Goal: Information Seeking & Learning: Learn about a topic

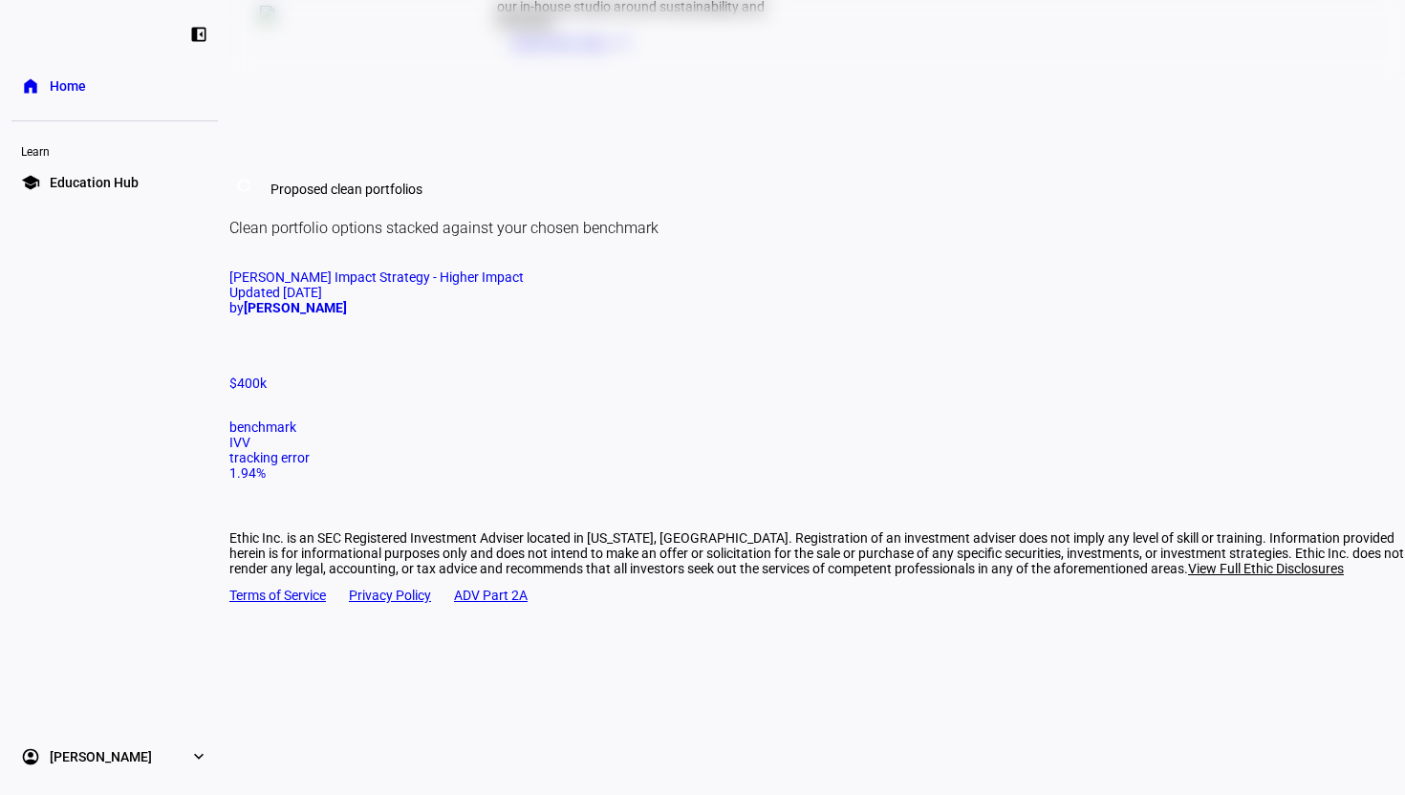
scroll to position [1135, 0]
click at [371, 402] on mat-card "[PERSON_NAME] Impact Strategy - Higher Impact Updated [DATE] by [PERSON_NAME] $…" at bounding box center [817, 375] width 1176 height 211
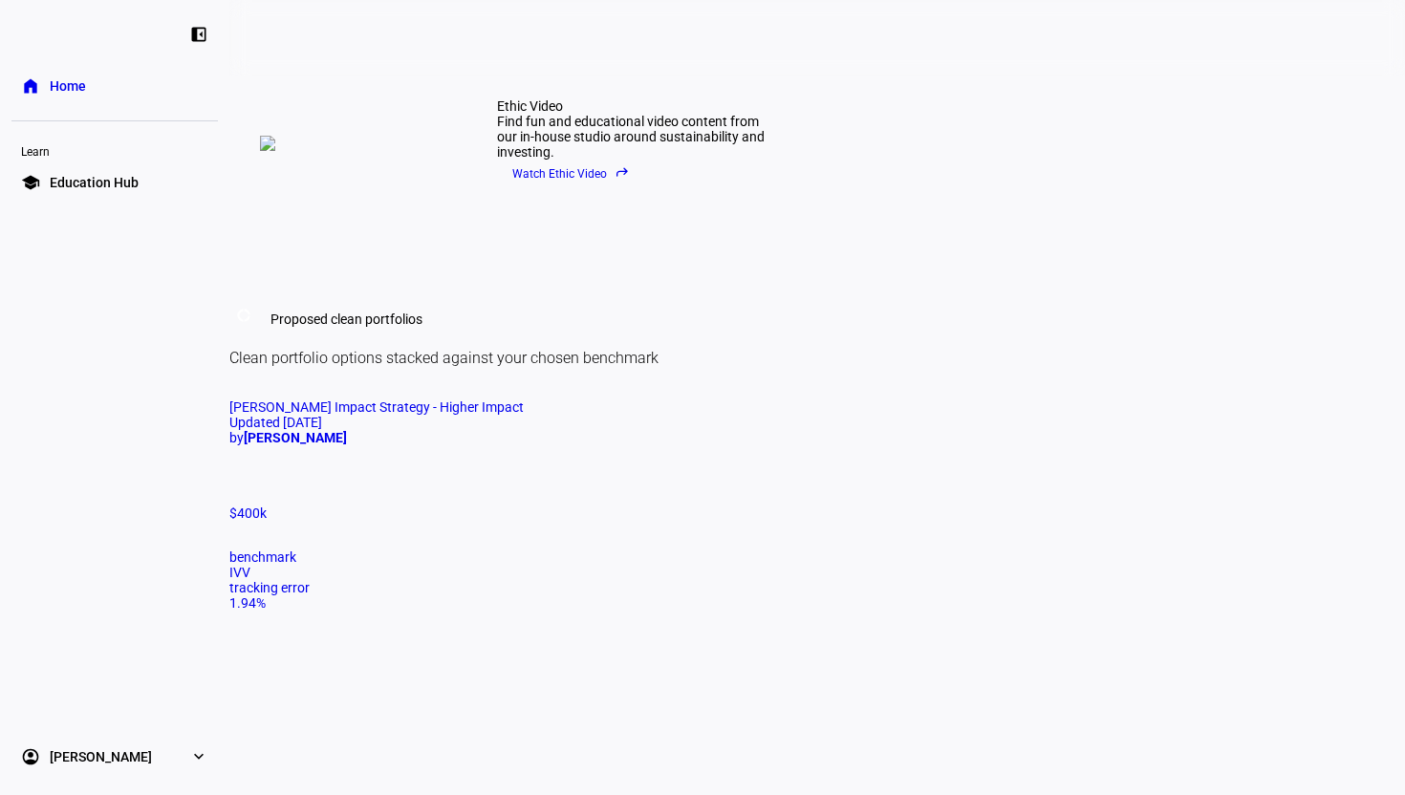
scroll to position [1005, 0]
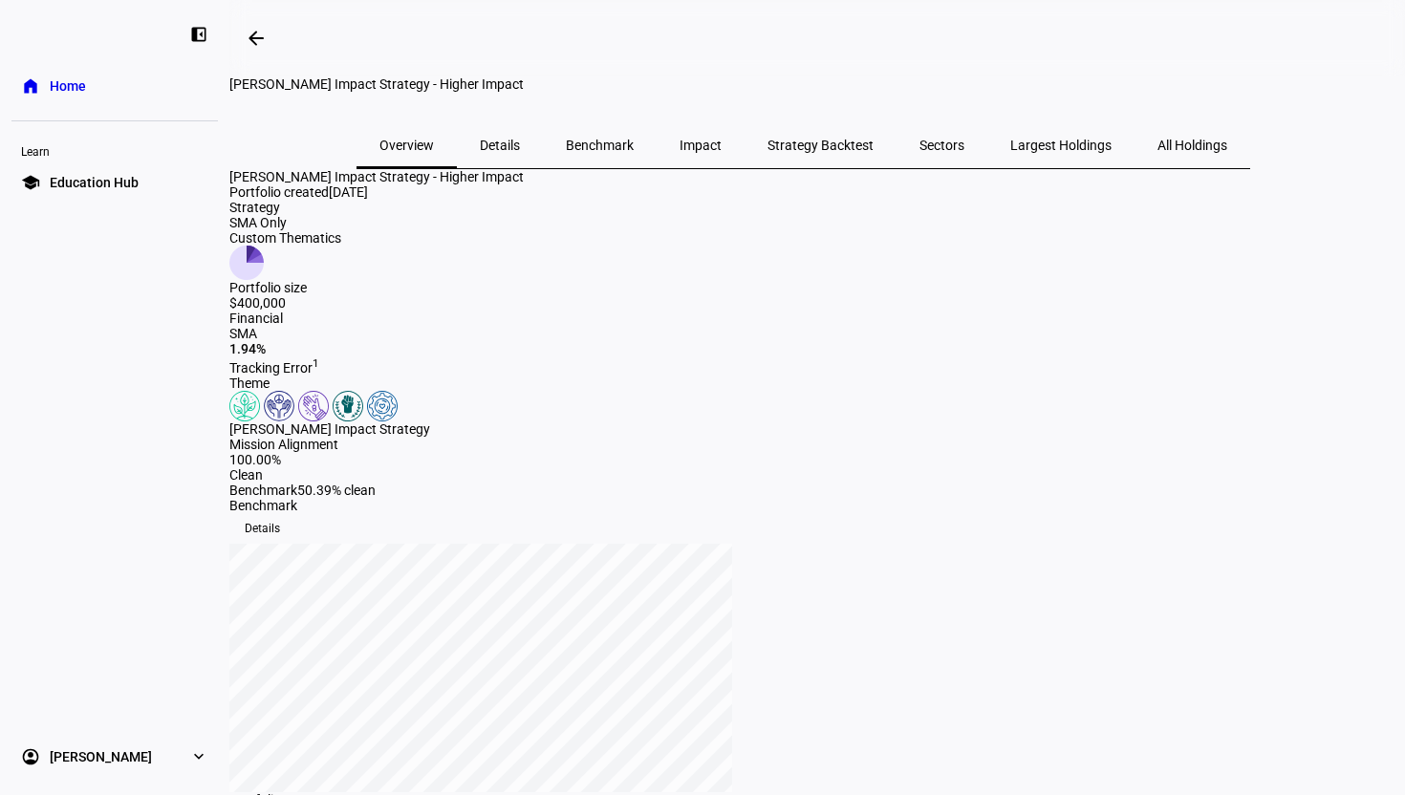
click at [929, 184] on div "[PERSON_NAME] Impact Strategy - Higher Impact" at bounding box center [817, 176] width 1176 height 15
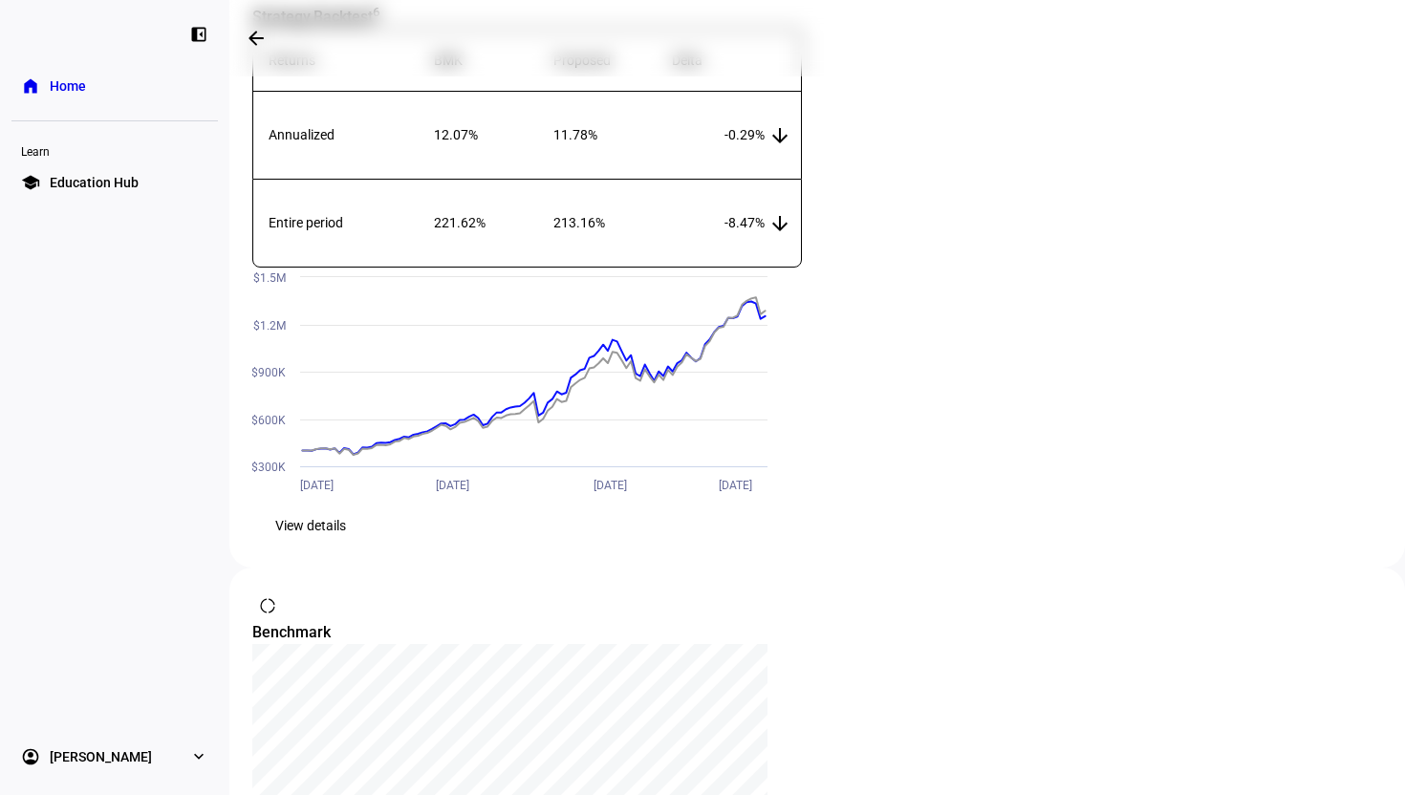
scroll to position [1529, 0]
click at [1177, 240] on div "Patricia Kupfer Impact Strategy - Higher Impact Portfolio created Apr 8, 2025 S…" at bounding box center [817, 215] width 1176 height 3150
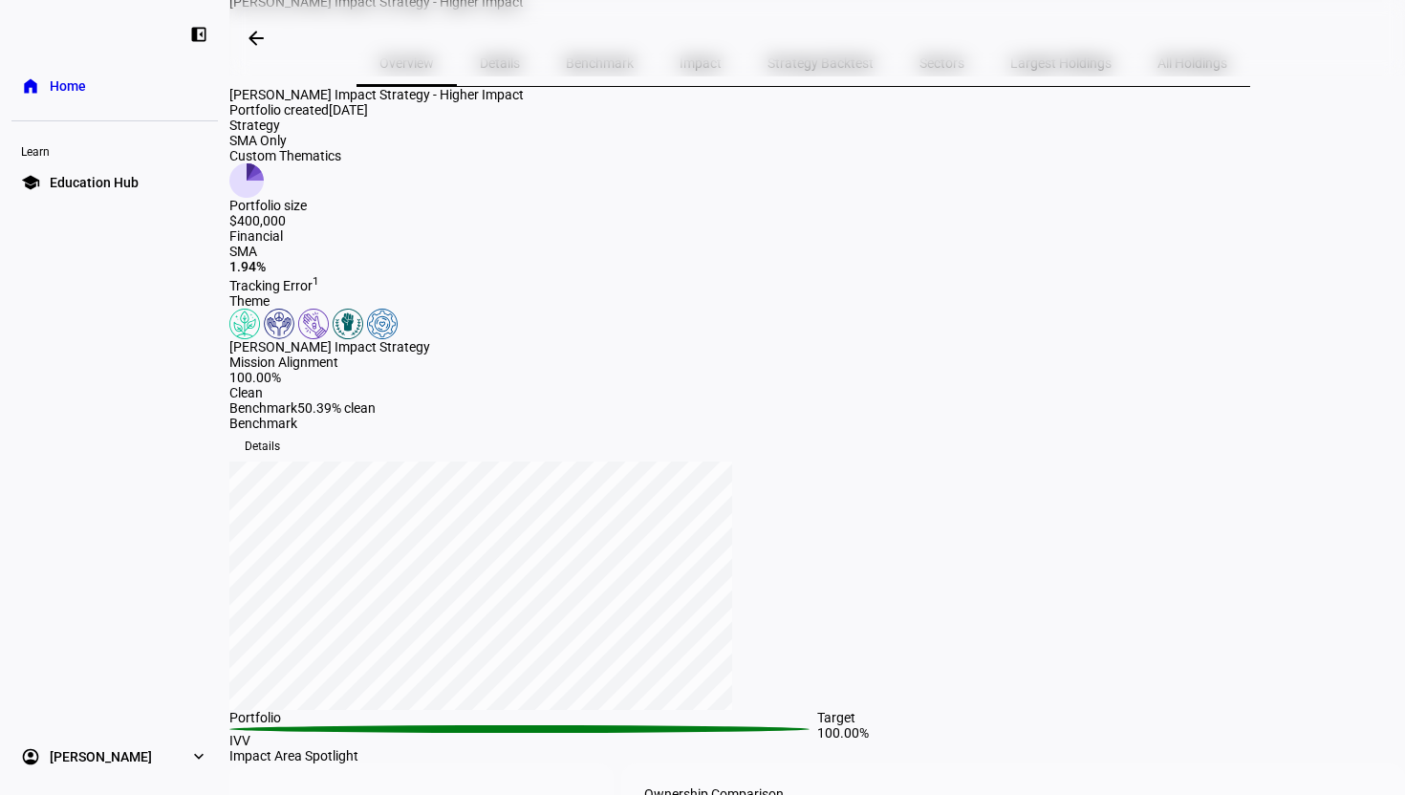
scroll to position [0, 0]
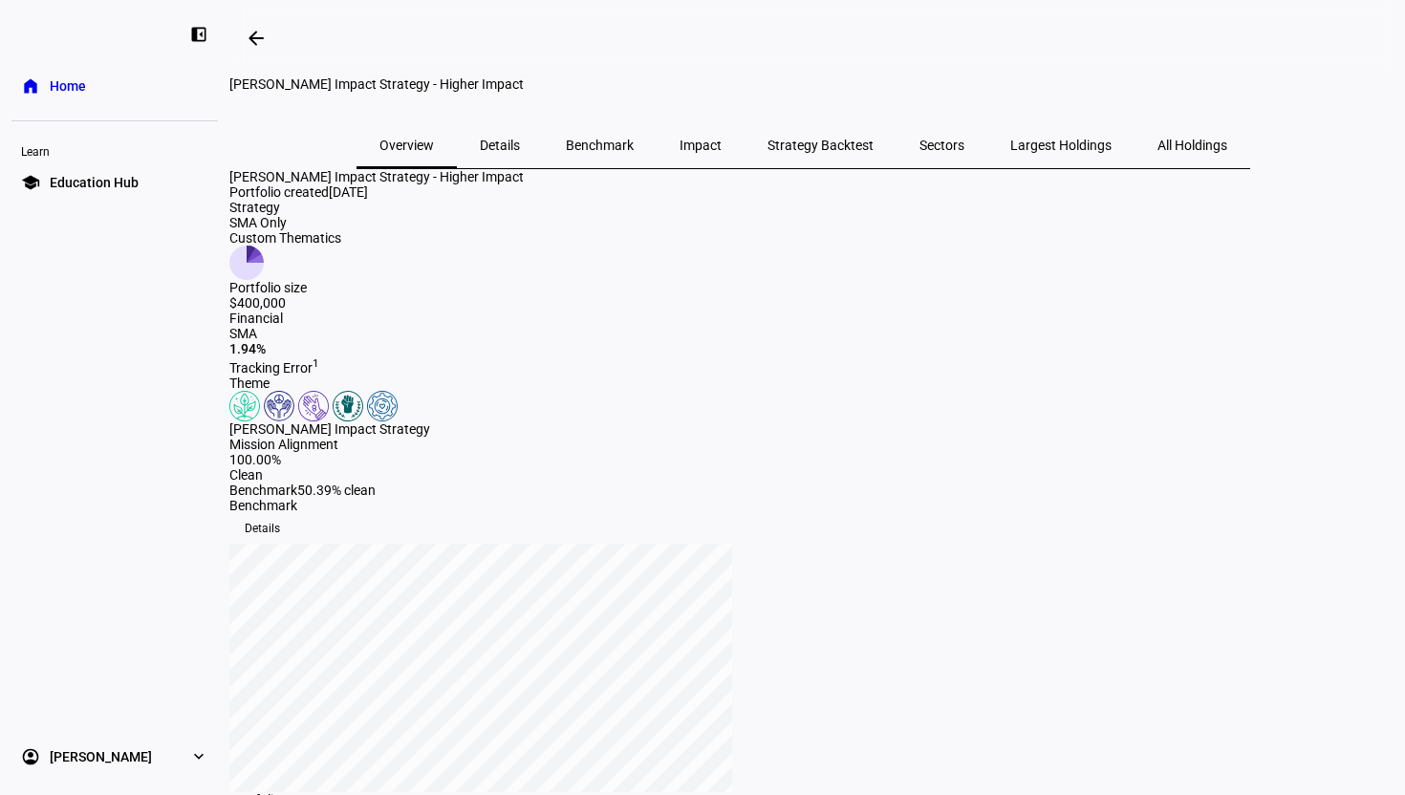
click at [520, 152] on span "Details" at bounding box center [500, 145] width 40 height 13
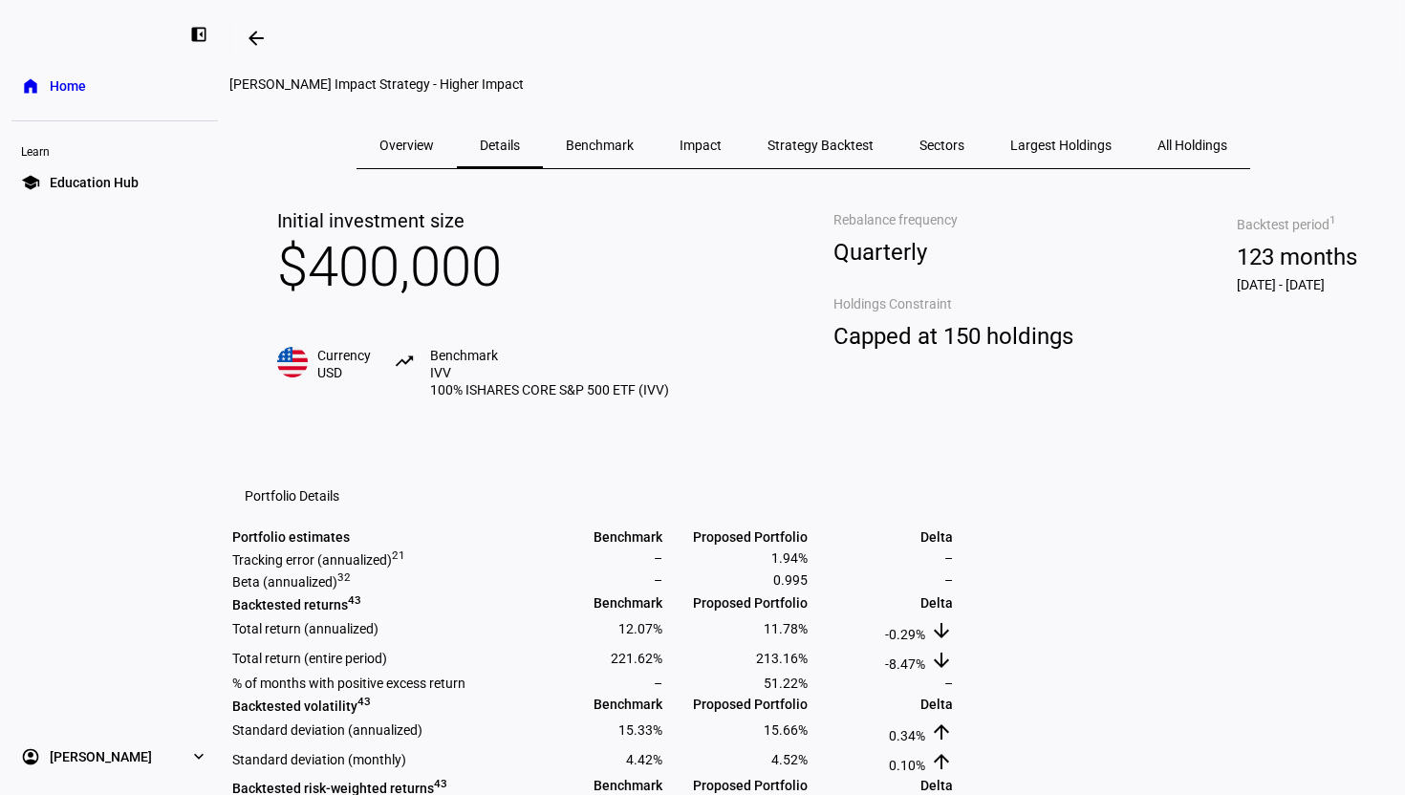
click at [561, 240] on div "Initial investment size $400,000 Currency USD trending_up Benchmark IVV 100% IS…" at bounding box center [817, 727] width 1176 height 1116
click at [788, 92] on div "[PERSON_NAME] Impact Strategy - Higher Impact" at bounding box center [802, 83] width 1147 height 15
click at [634, 152] on span "Benchmark" at bounding box center [600, 145] width 68 height 13
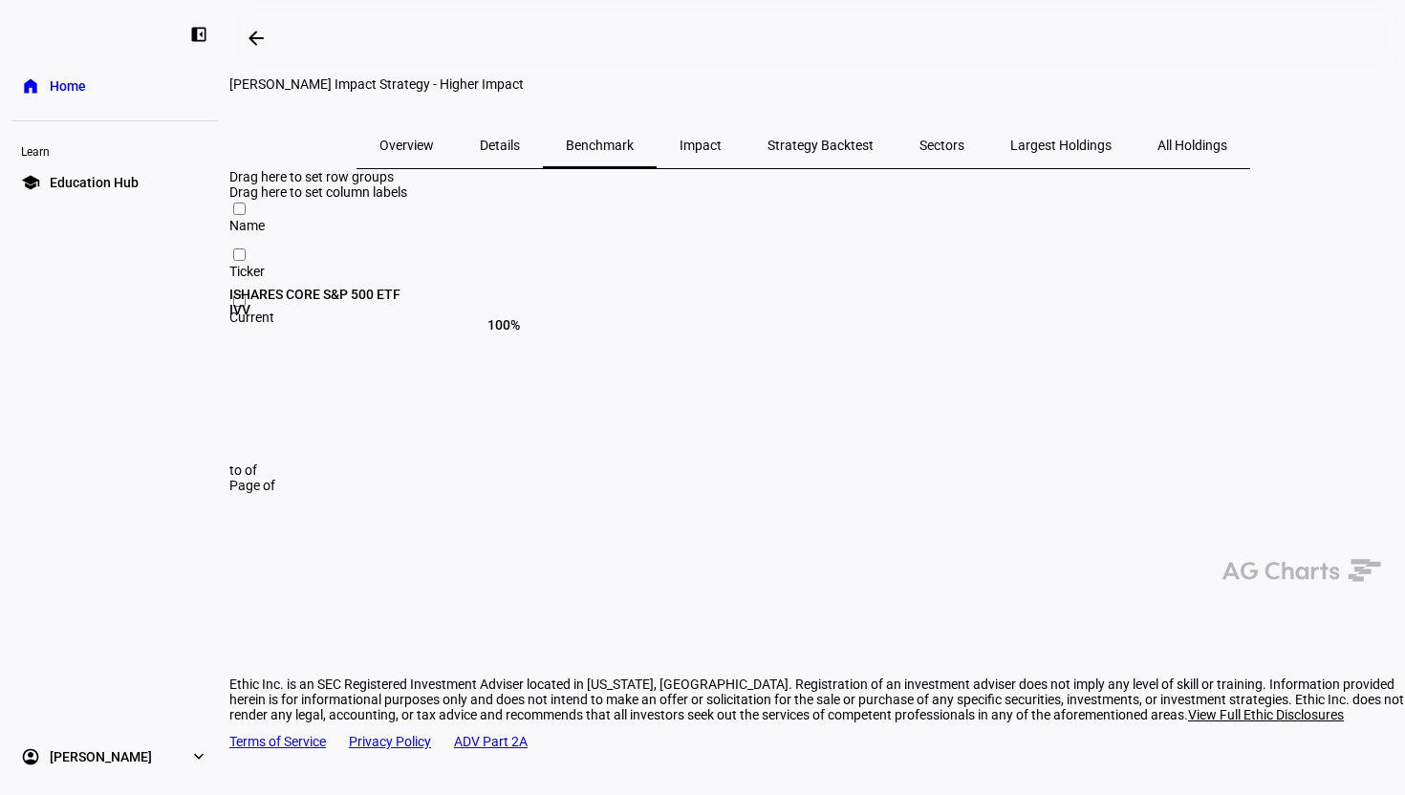
click at [428, 302] on div "ISHARES CORE S&P 500 ETF" at bounding box center [492, 294] width 526 height 15
click at [720, 152] on span "Impact" at bounding box center [701, 145] width 42 height 13
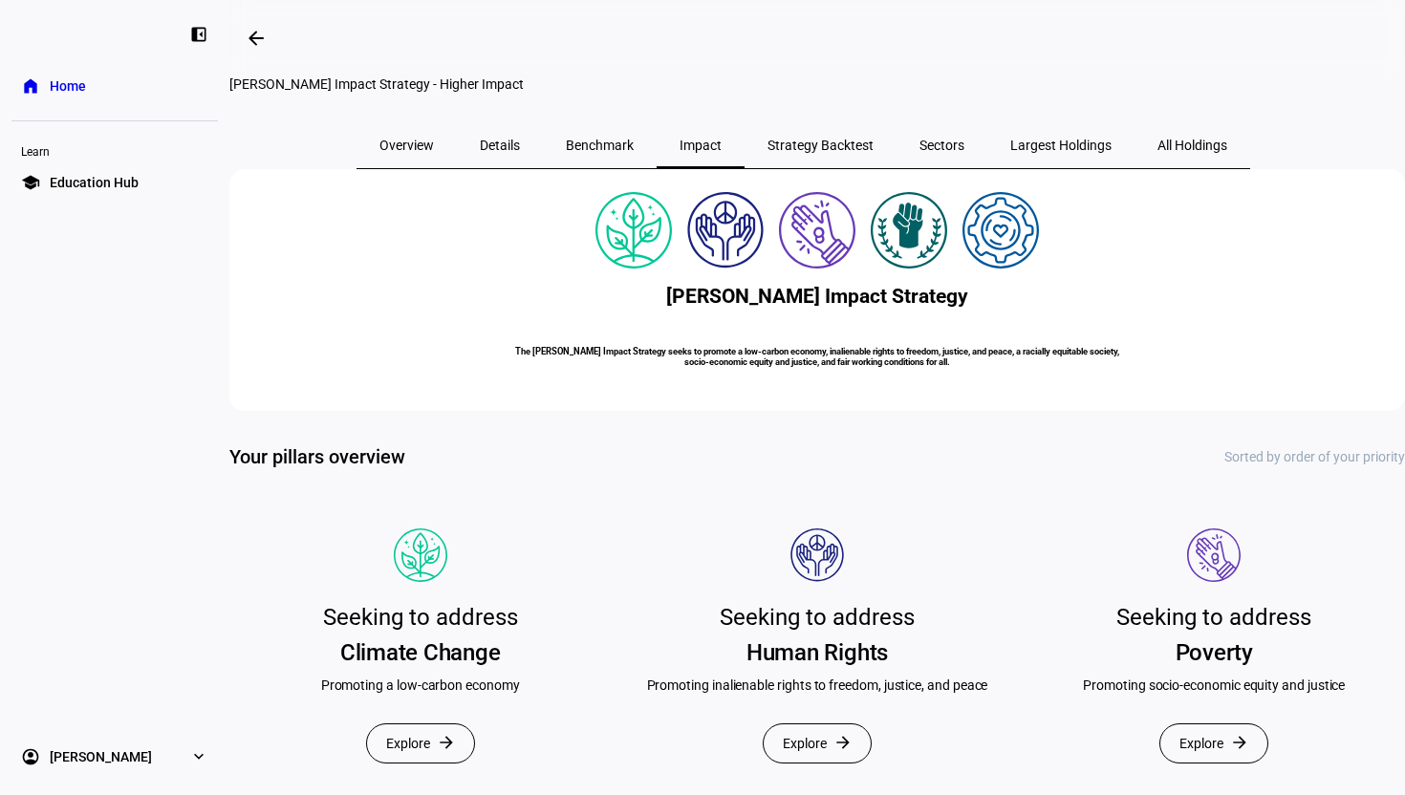
click at [634, 152] on span "Benchmark" at bounding box center [600, 145] width 68 height 13
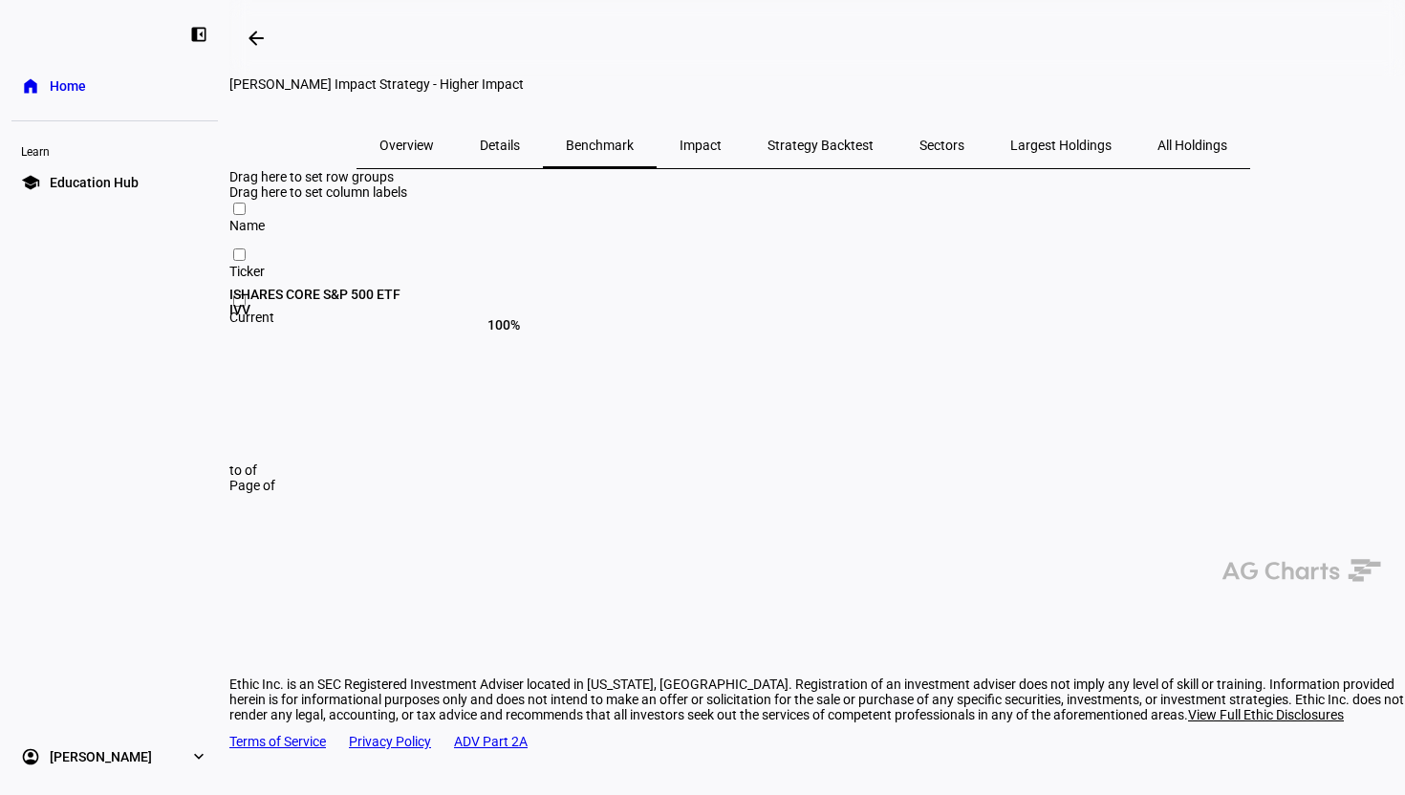
click at [1013, 152] on span "Largest Holdings" at bounding box center [1060, 145] width 101 height 13
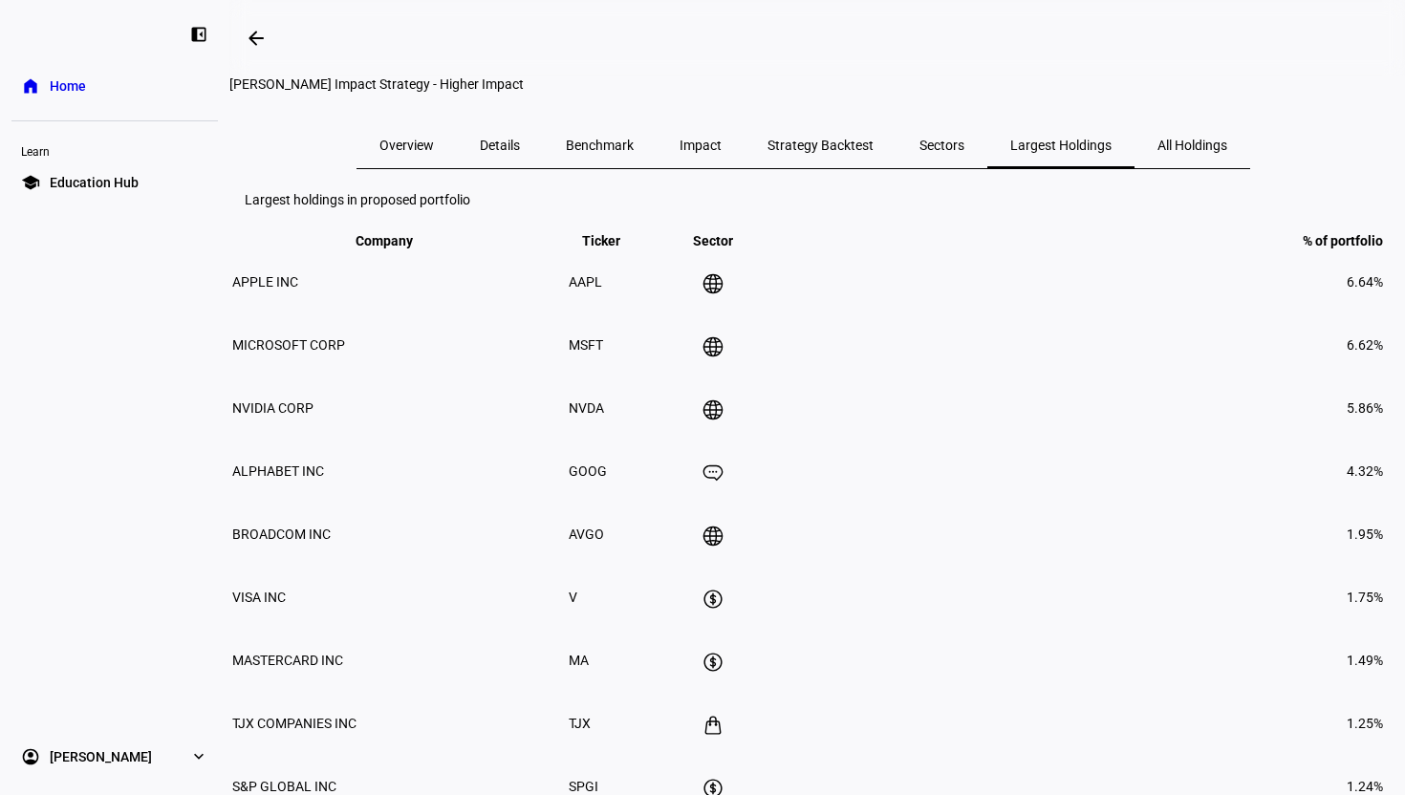
click at [1172, 152] on span "All Holdings" at bounding box center [1193, 145] width 70 height 13
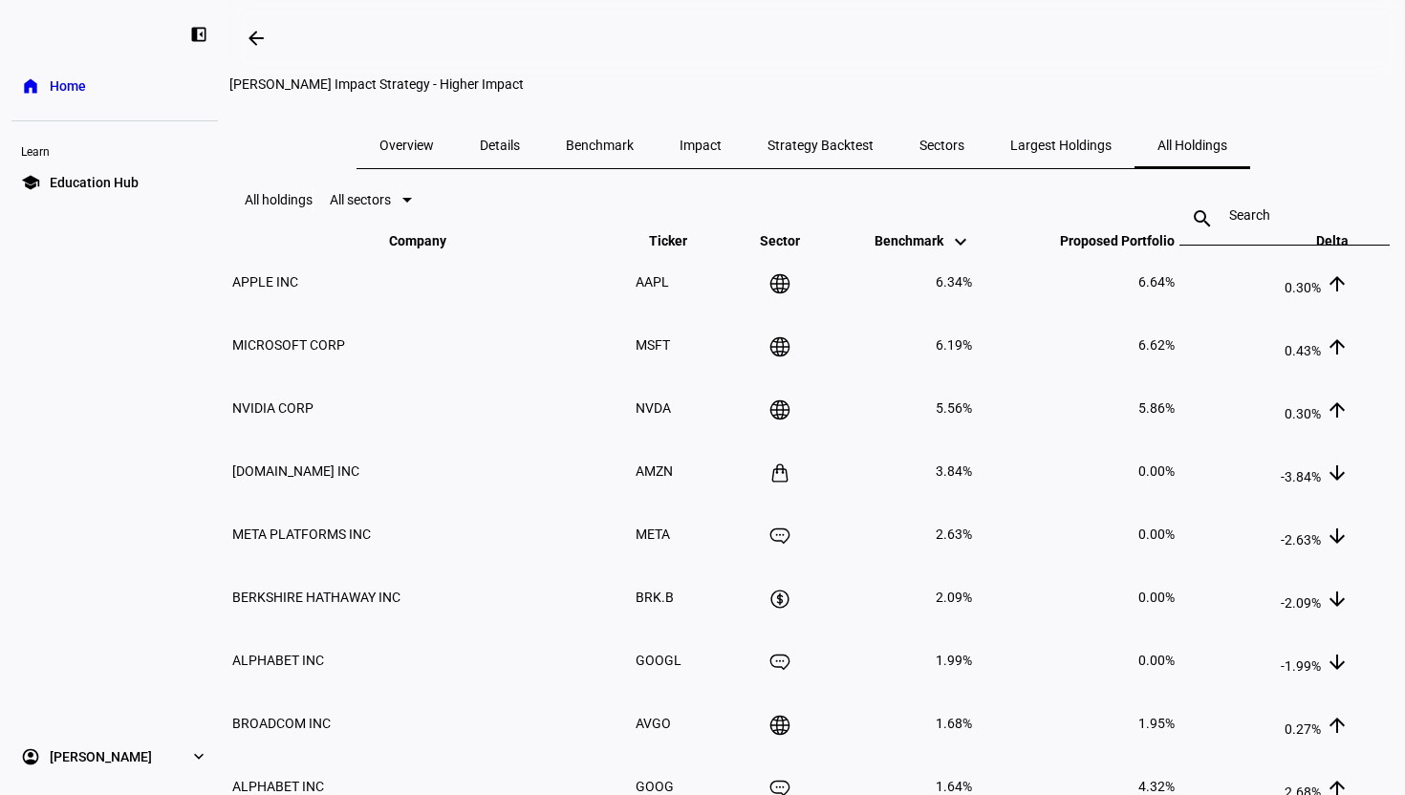
click at [36, 83] on eth-mat-symbol "home" at bounding box center [30, 85] width 19 height 19
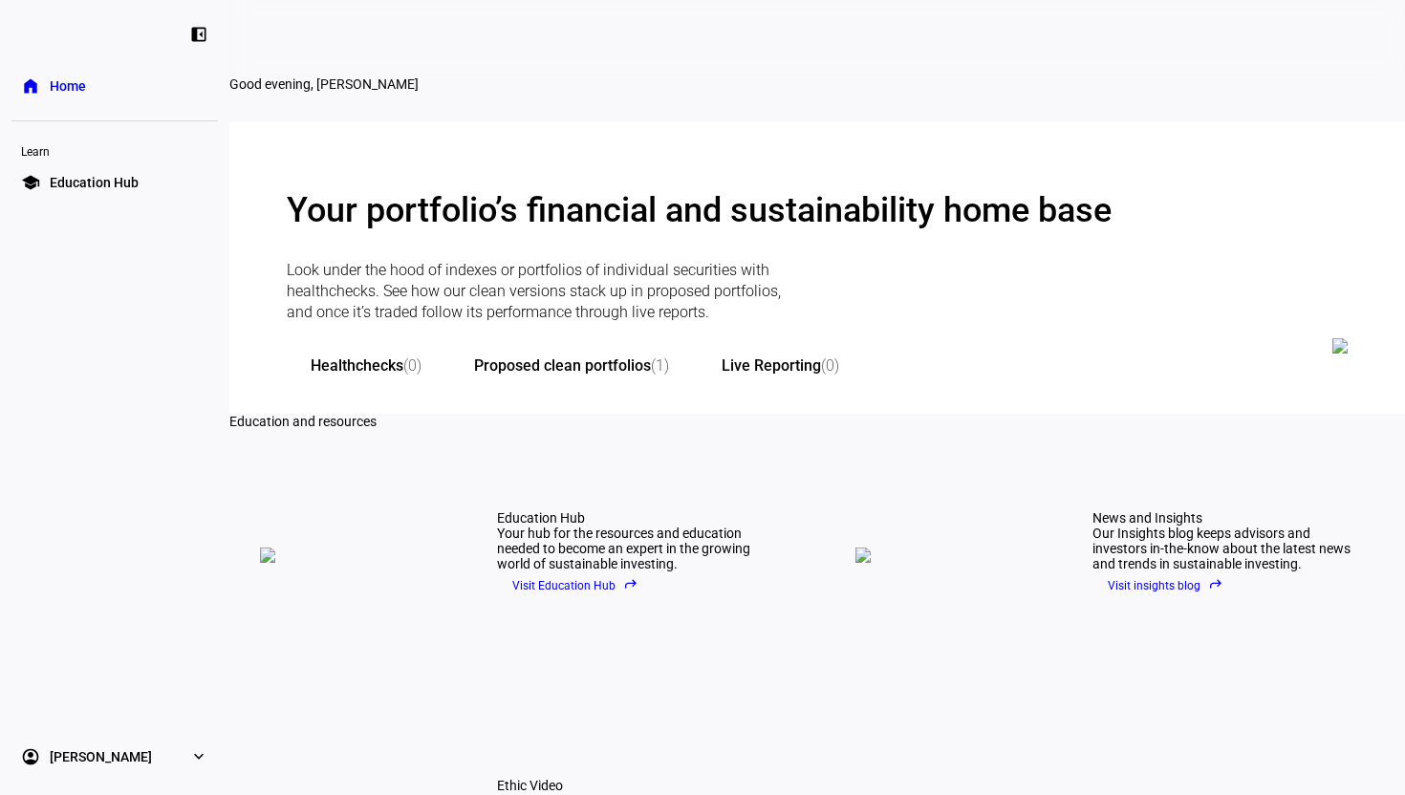
click at [442, 122] on div "Good evening, [PERSON_NAME]" at bounding box center [802, 99] width 1147 height 46
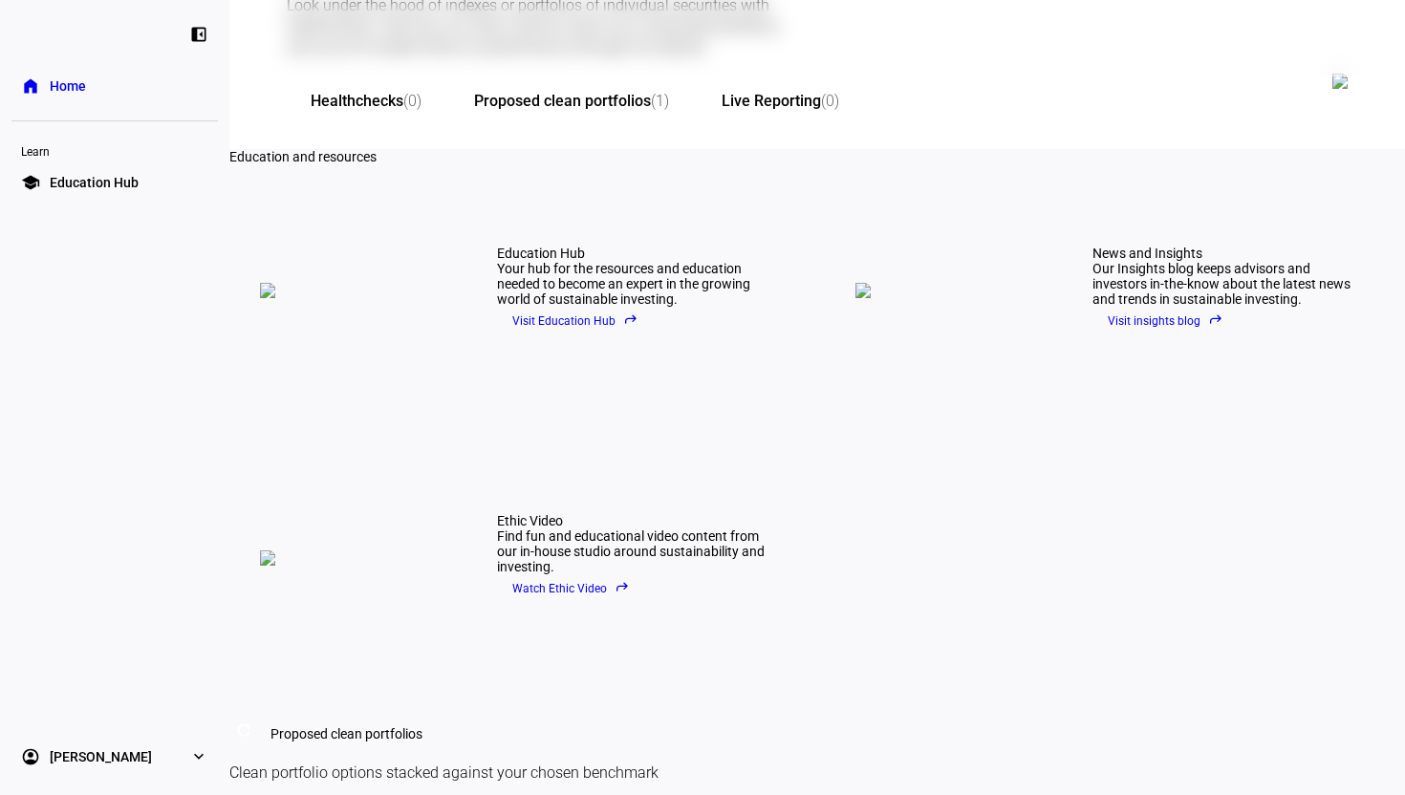
scroll to position [268, 0]
click at [66, 753] on span "[PERSON_NAME]" at bounding box center [101, 756] width 102 height 19
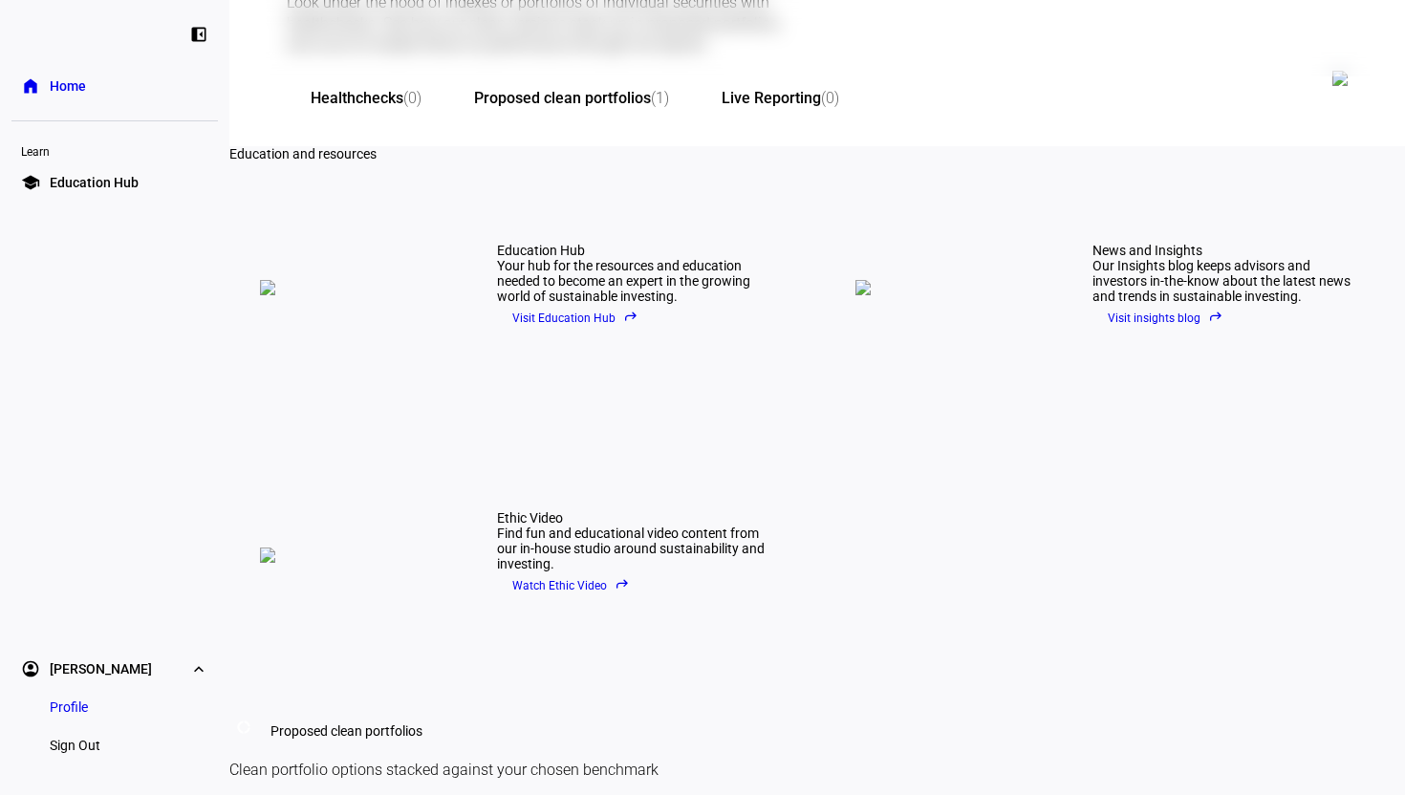
click at [620, 311] on div "Your portfolio’s financial and sustainability home base Look under the hood of …" at bounding box center [817, 458] width 1176 height 1206
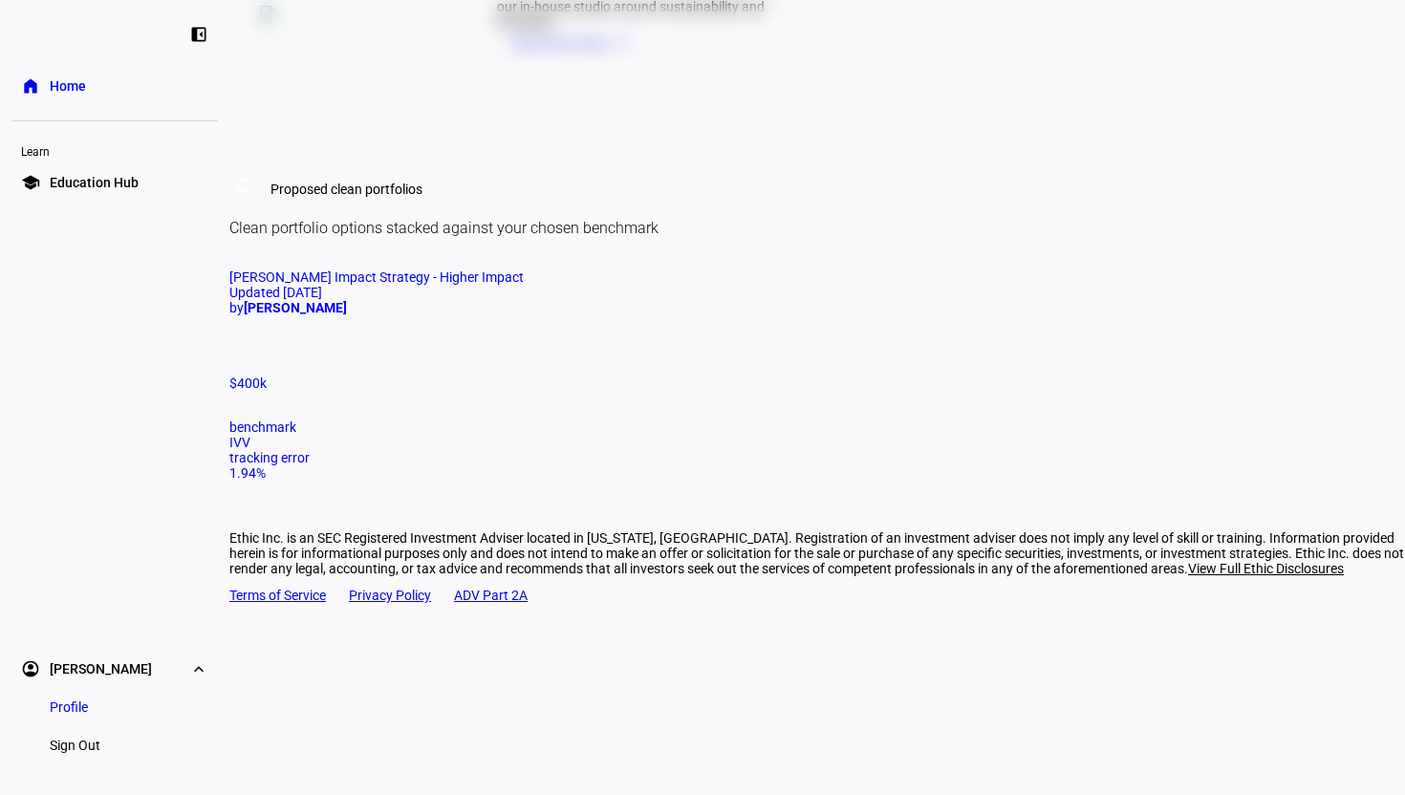
scroll to position [1135, 0]
click at [430, 270] on span "[PERSON_NAME] Impact Strategy - Higher Impact" at bounding box center [376, 277] width 294 height 15
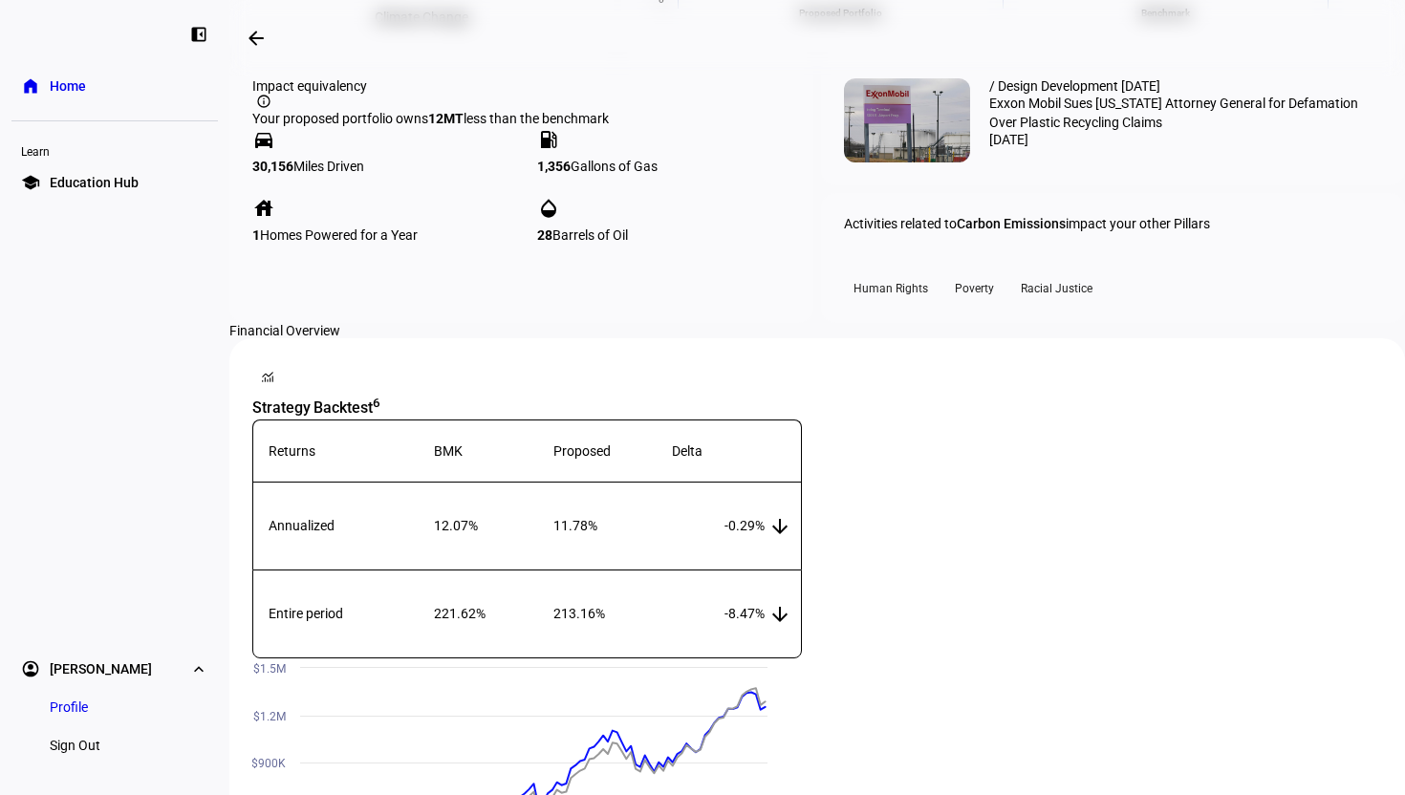
click at [813, 323] on div "Impact equivalency info_outline Your proposed portfolio owns 12 MT less than th…" at bounding box center [817, 189] width 1176 height 268
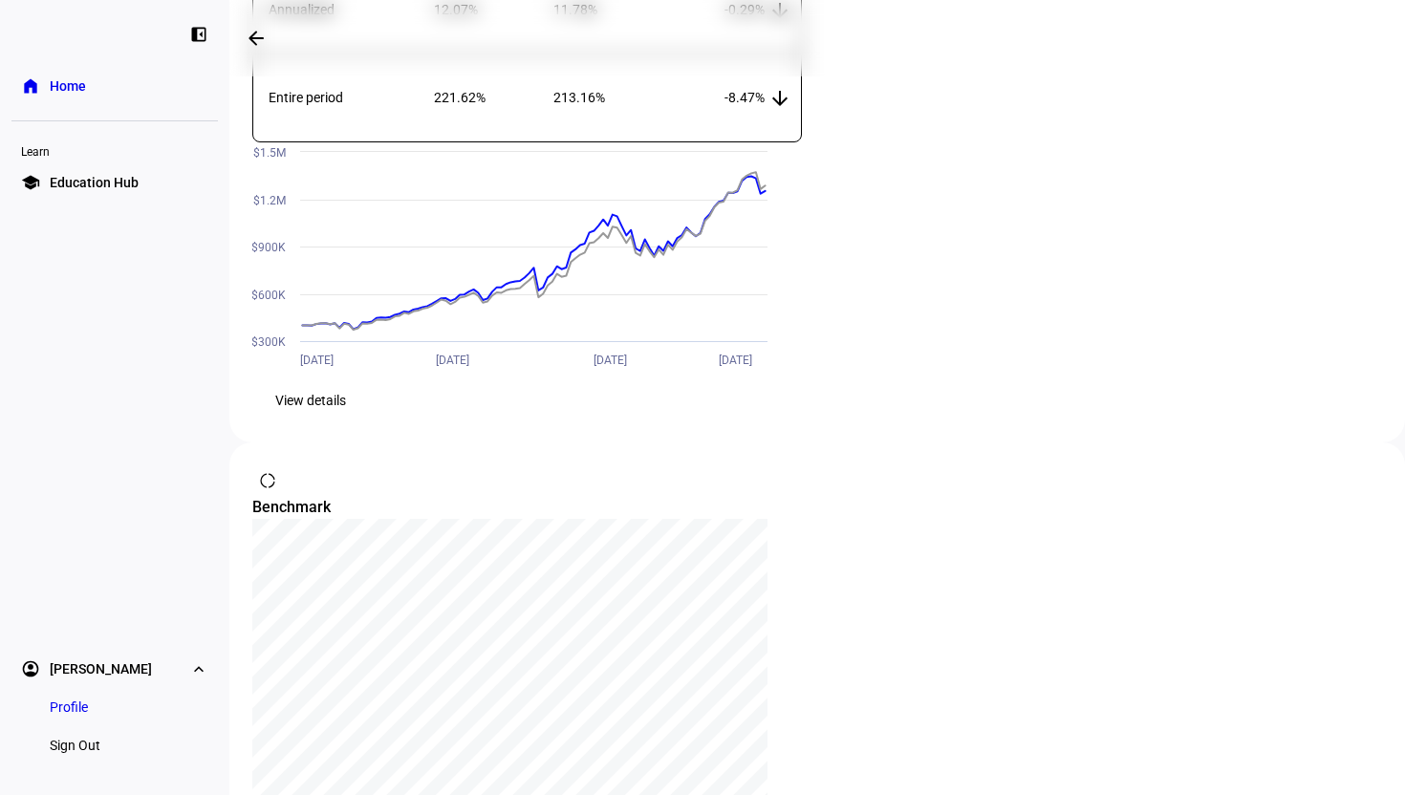
scroll to position [1670, 0]
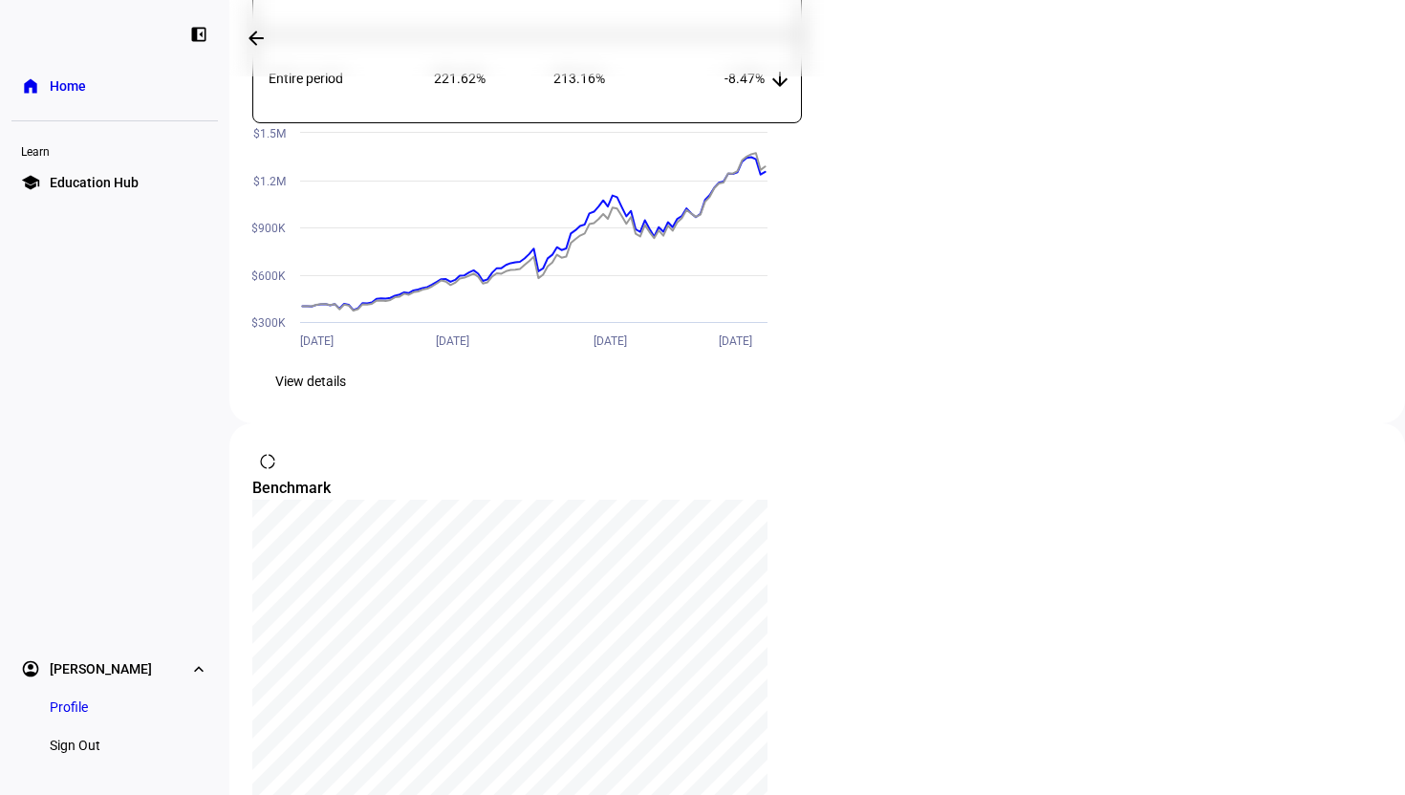
click at [346, 401] on span "View details" at bounding box center [310, 381] width 71 height 38
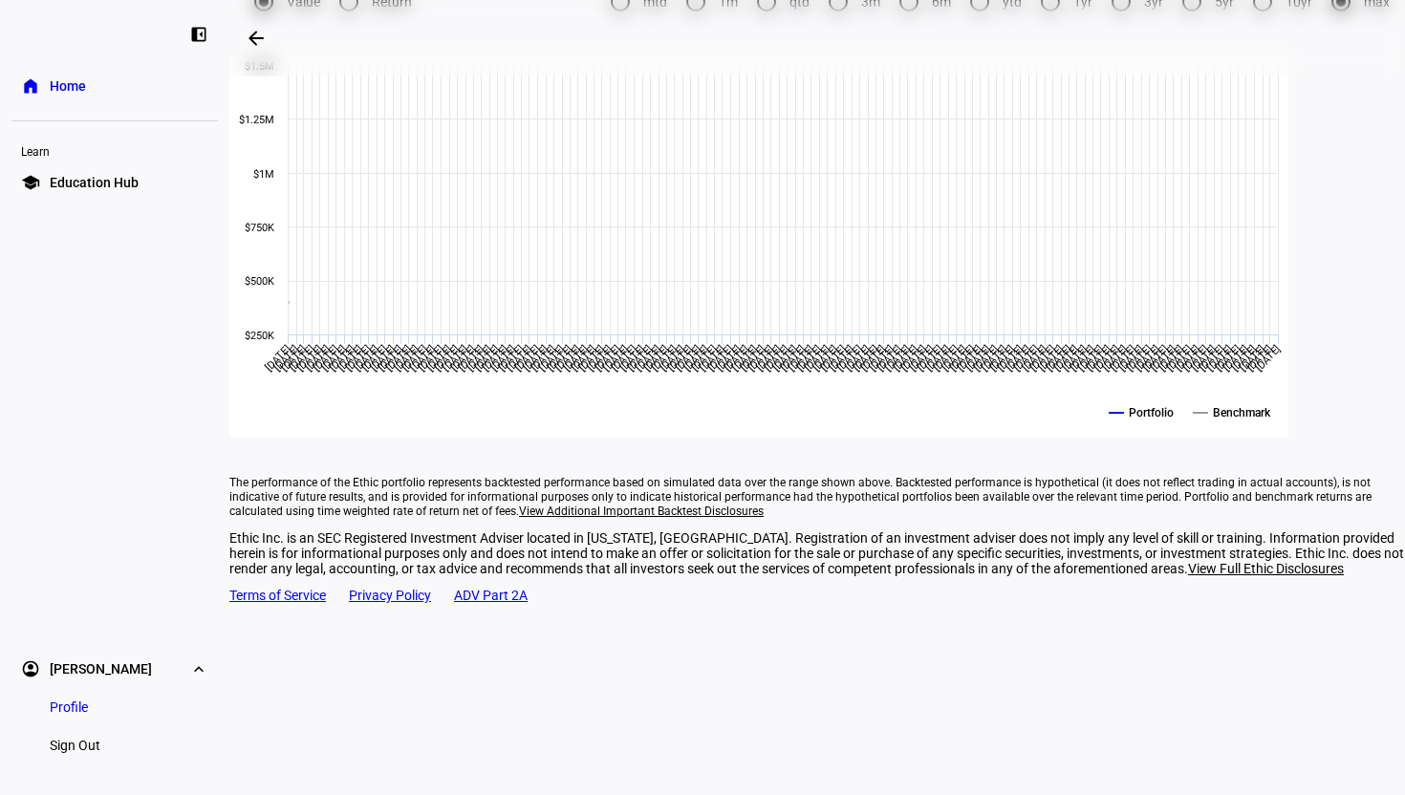
scroll to position [270, 0]
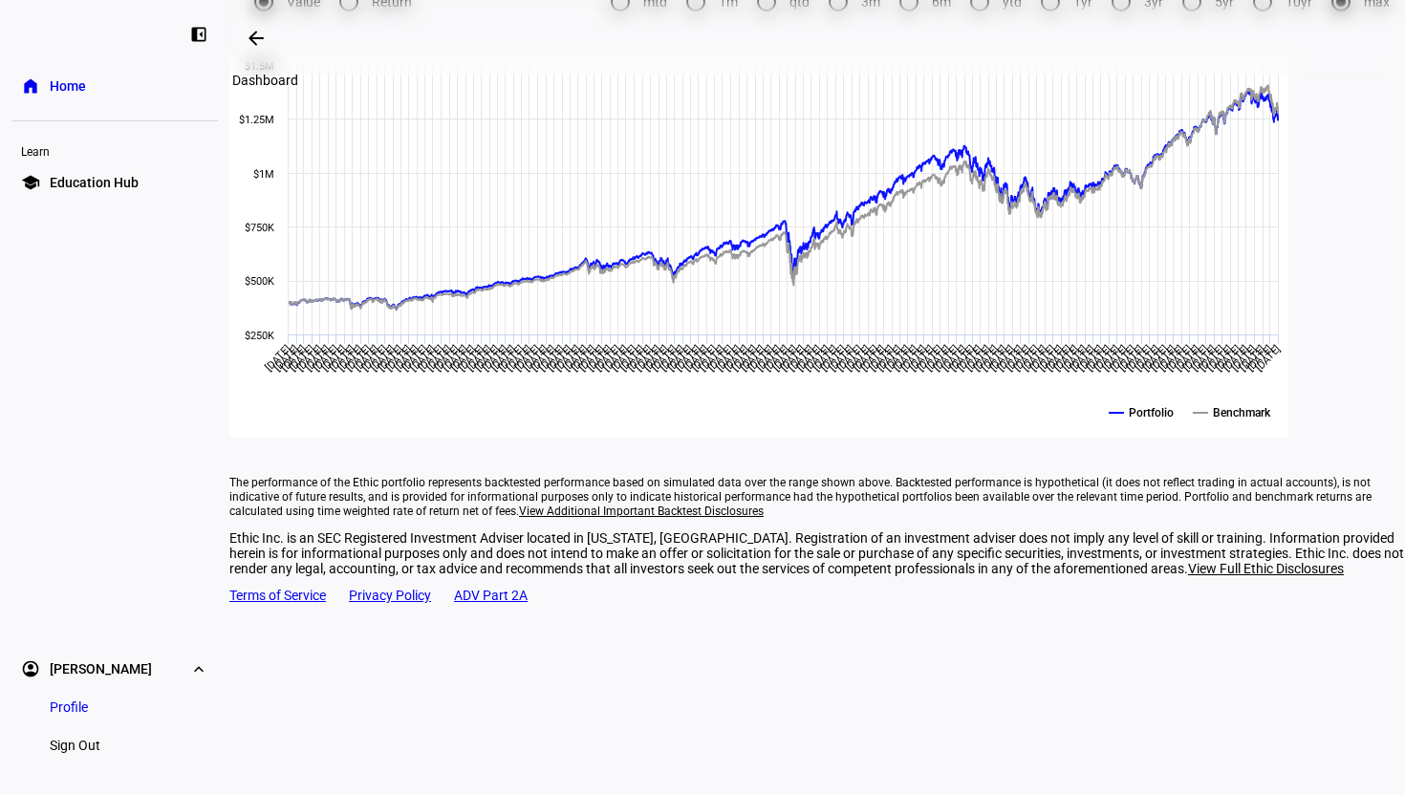
click at [261, 32] on mat-icon "arrow_backwards" at bounding box center [256, 38] width 23 height 23
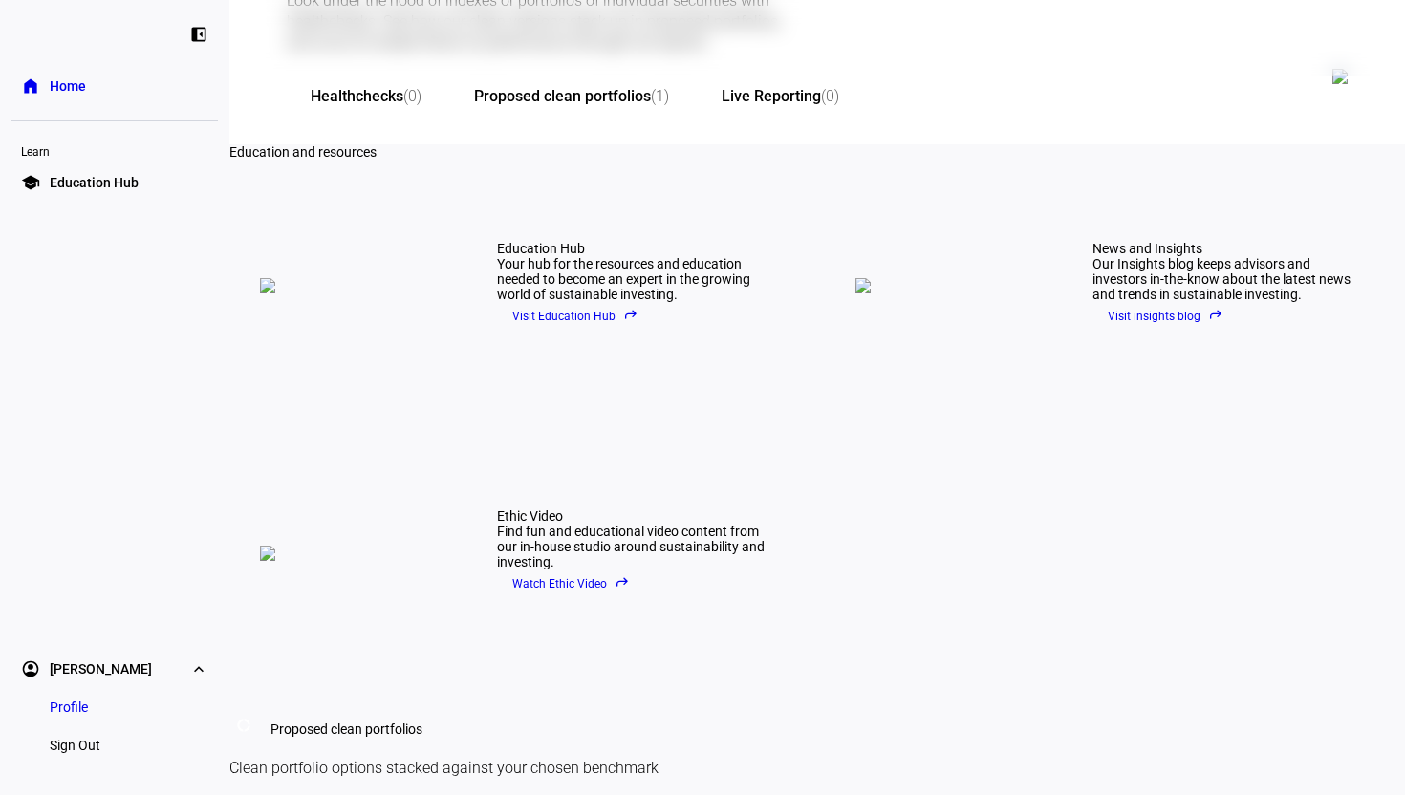
click at [469, 319] on div "Your portfolio’s financial and sustainability home base Look under the hood of …" at bounding box center [817, 456] width 1176 height 1206
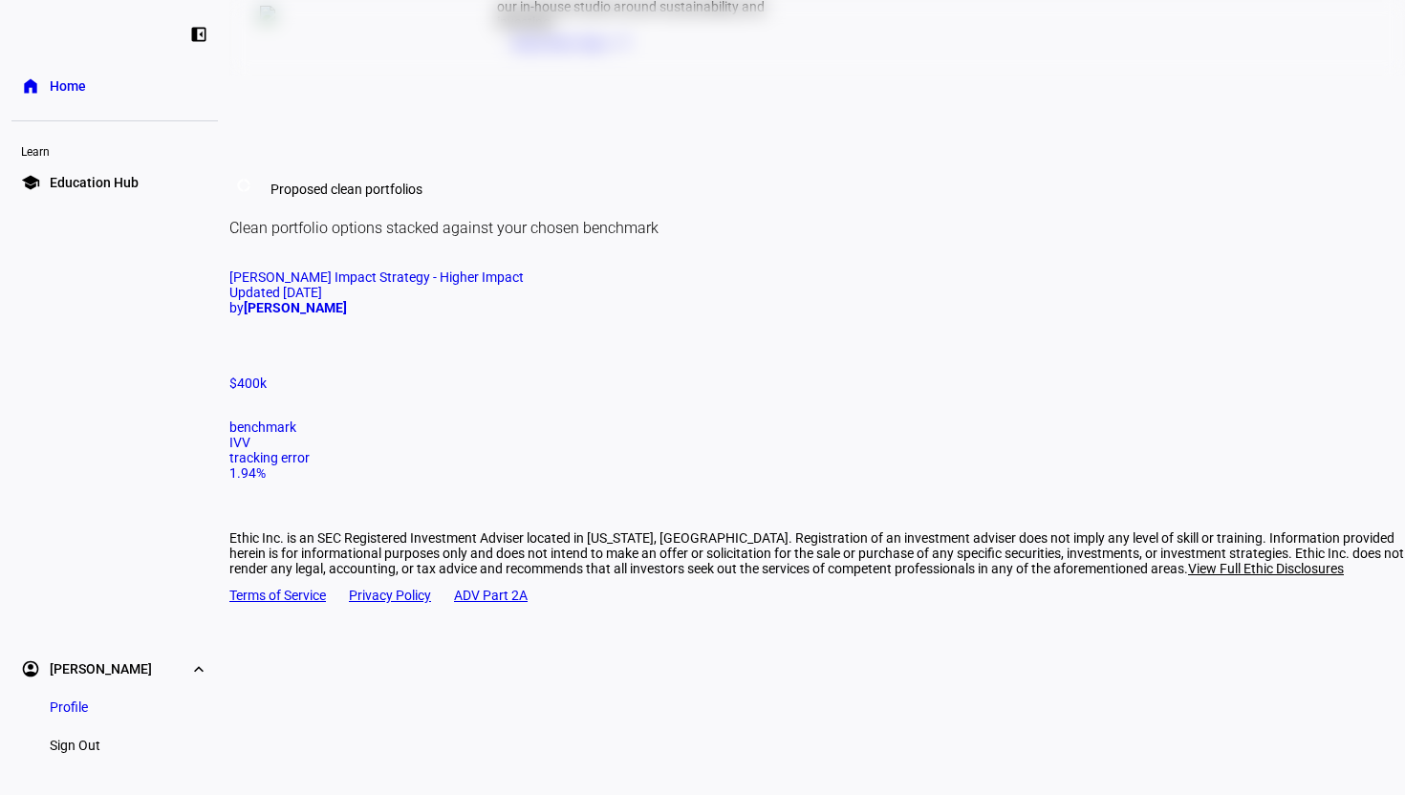
scroll to position [918, 0]
click at [432, 285] on span "[PERSON_NAME] Impact Strategy - Higher Impact" at bounding box center [376, 277] width 294 height 15
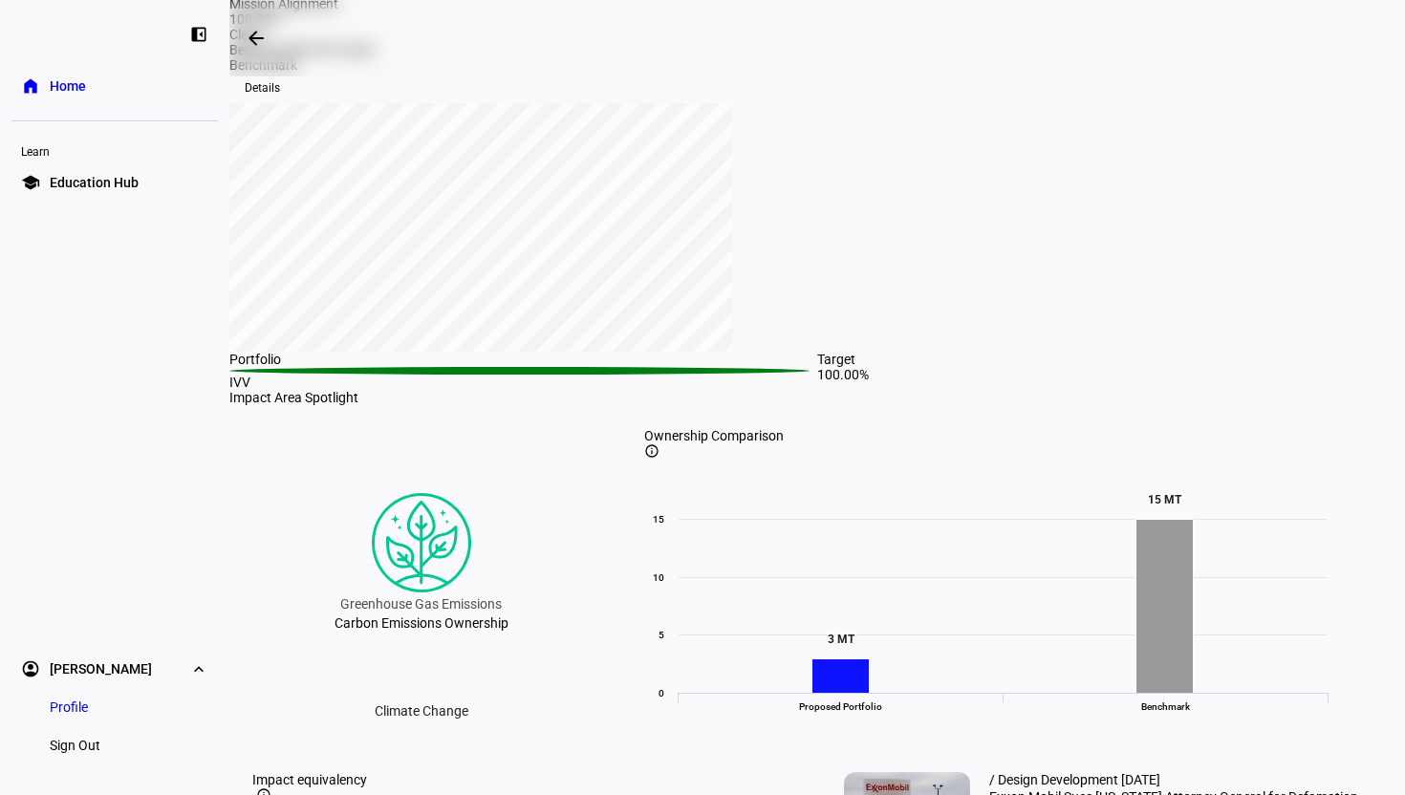
scroll to position [421, 0]
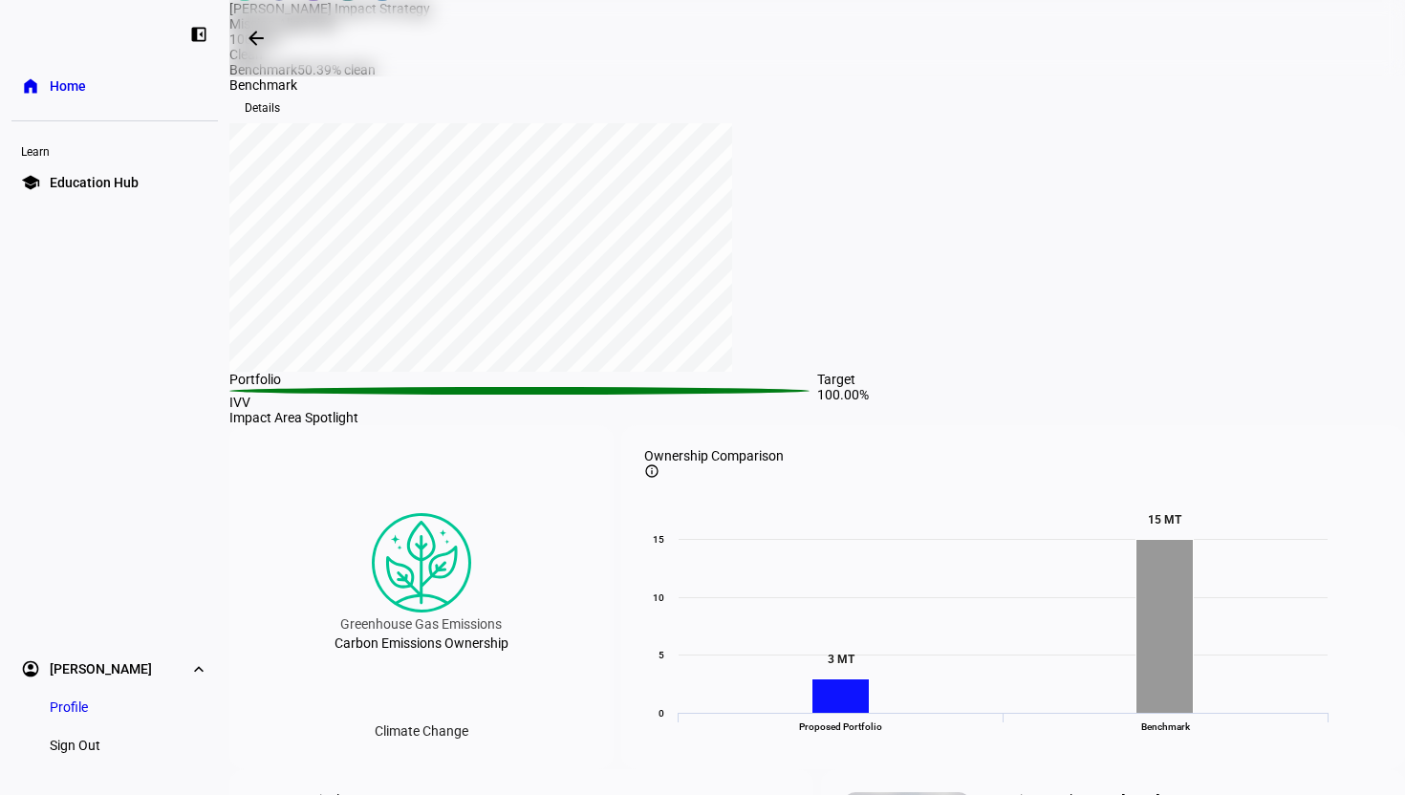
click at [295, 123] on span at bounding box center [262, 108] width 66 height 31
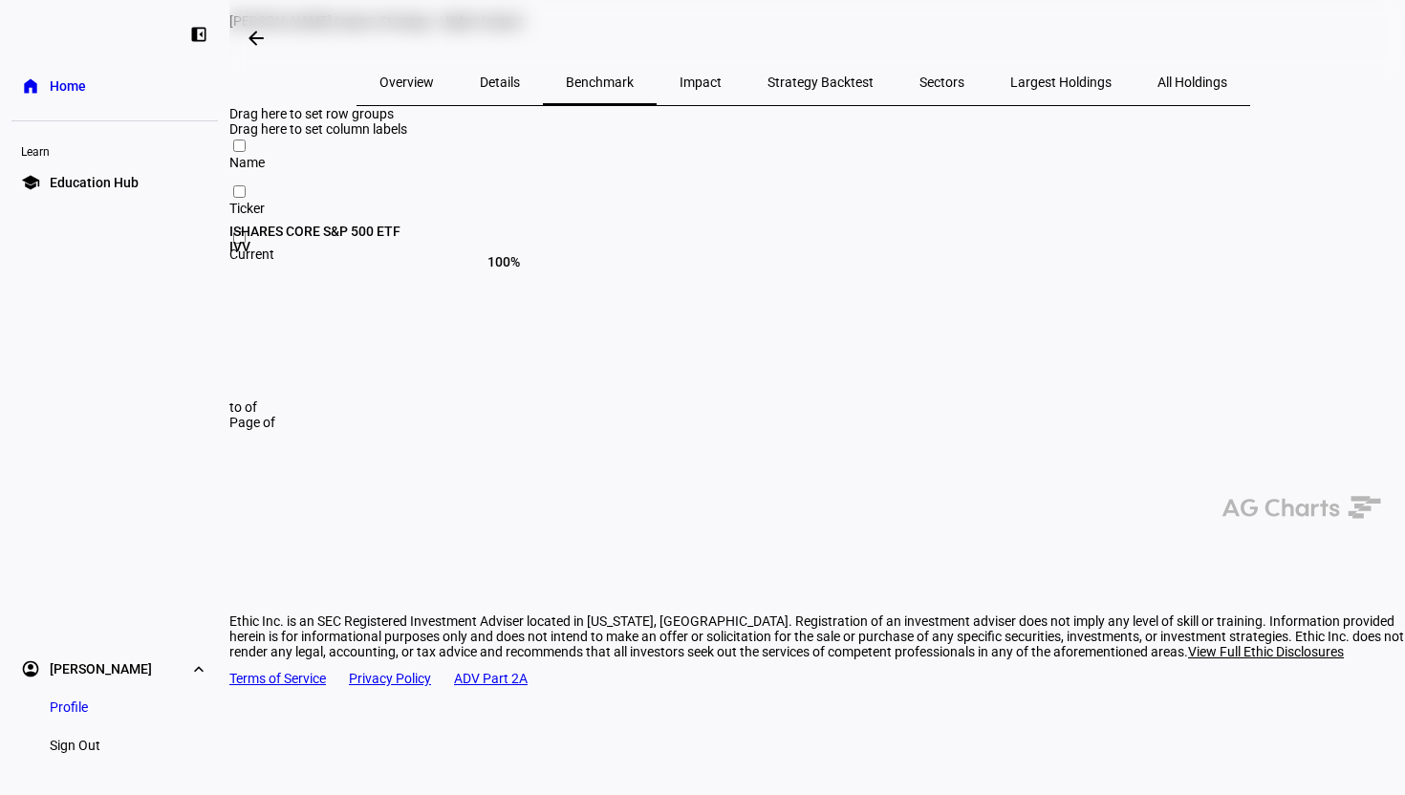
click at [520, 89] on span "Details" at bounding box center [500, 82] width 40 height 13
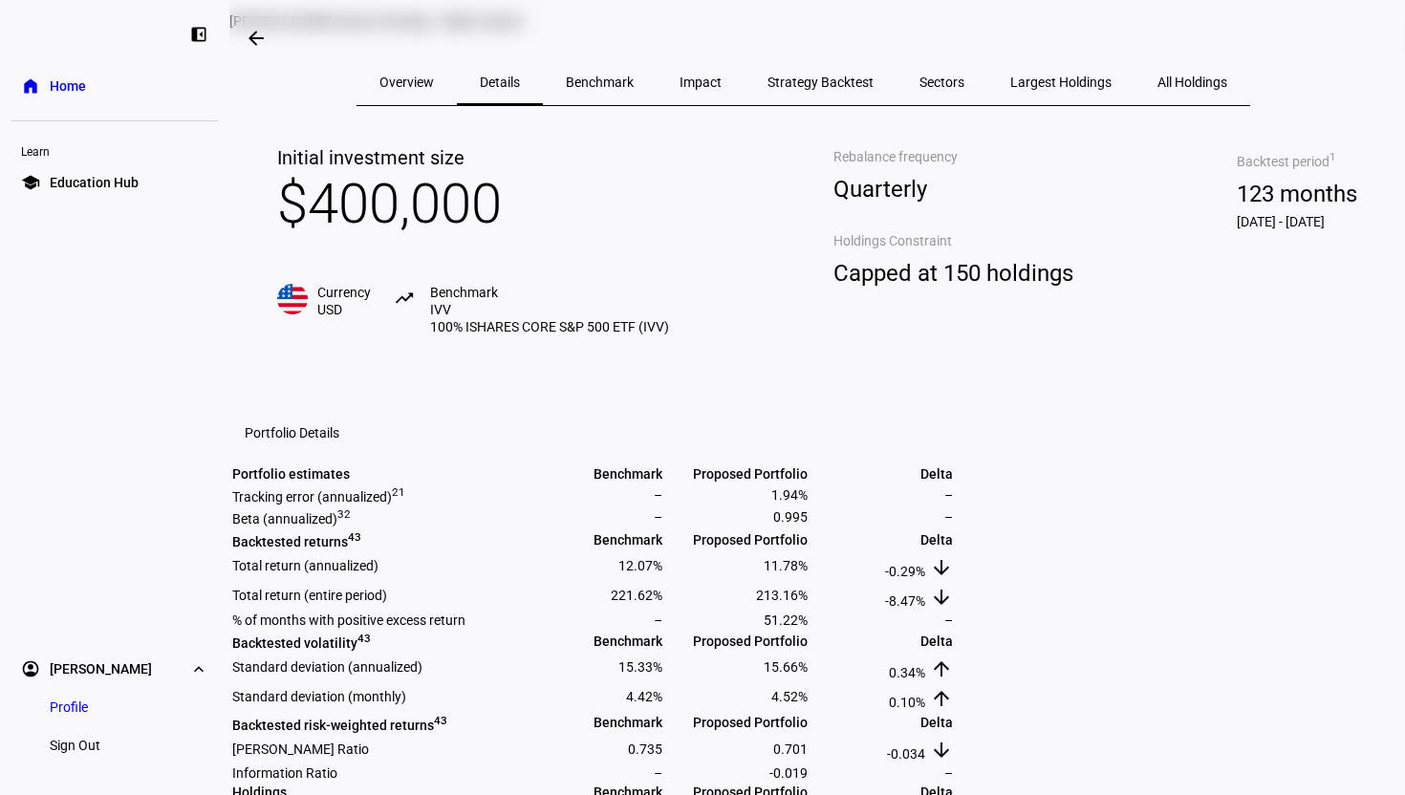
click at [511, 336] on span "100% ISHARES CORE S&P 500 ETF (IVV)" at bounding box center [549, 326] width 239 height 17
click at [484, 336] on span "Benchmark IVV 100% ISHARES CORE S&P 500 ETF (IVV)" at bounding box center [549, 310] width 239 height 52
click at [557, 374] on div "Initial investment size $400,000 Currency USD trending_up Benchmark IVV 100% IS…" at bounding box center [473, 240] width 468 height 268
